Goal: Understand process/instructions

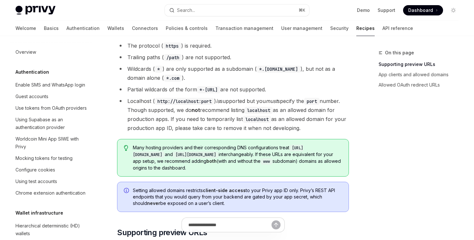
scroll to position [156, 0]
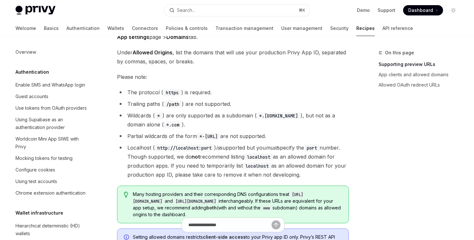
click at [183, 148] on code "http://localhost:port" at bounding box center [184, 148] width 59 height 7
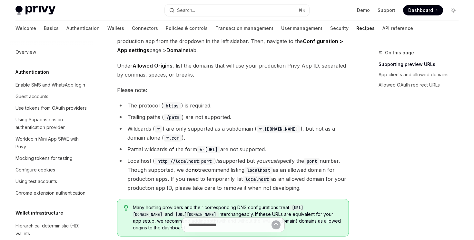
scroll to position [139, 0]
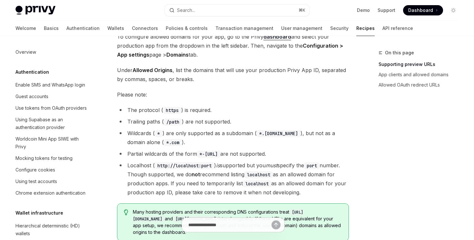
click at [169, 112] on code "https" at bounding box center [172, 110] width 18 height 7
copy code "https"
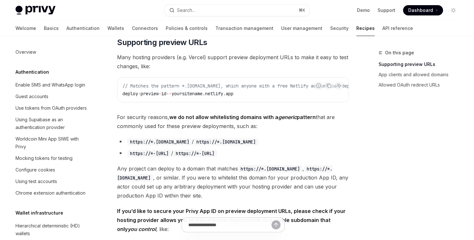
scroll to position [422, 0]
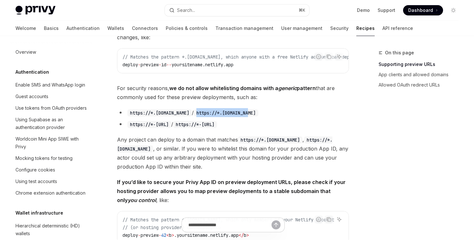
drag, startPoint x: 196, startPoint y: 113, endPoint x: 259, endPoint y: 118, distance: 63.9
click at [259, 117] on li "https://*.[DOMAIN_NAME] / https://*.[DOMAIN_NAME]" at bounding box center [233, 112] width 232 height 9
copy code "https://*.[DOMAIN_NAME]"
